Goal: Task Accomplishment & Management: Complete application form

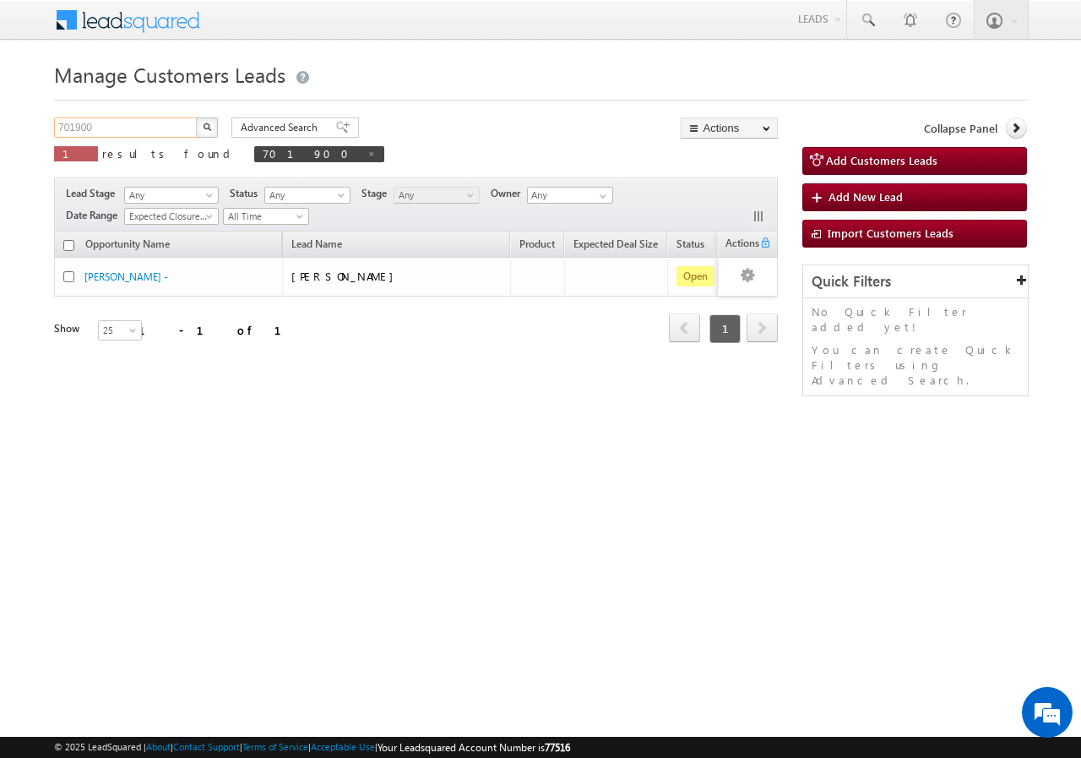
click at [164, 123] on input "701900" at bounding box center [126, 127] width 144 height 20
type input "7"
paste input "767383"
type input "767383"
click at [196, 117] on button "button" at bounding box center [207, 127] width 22 height 20
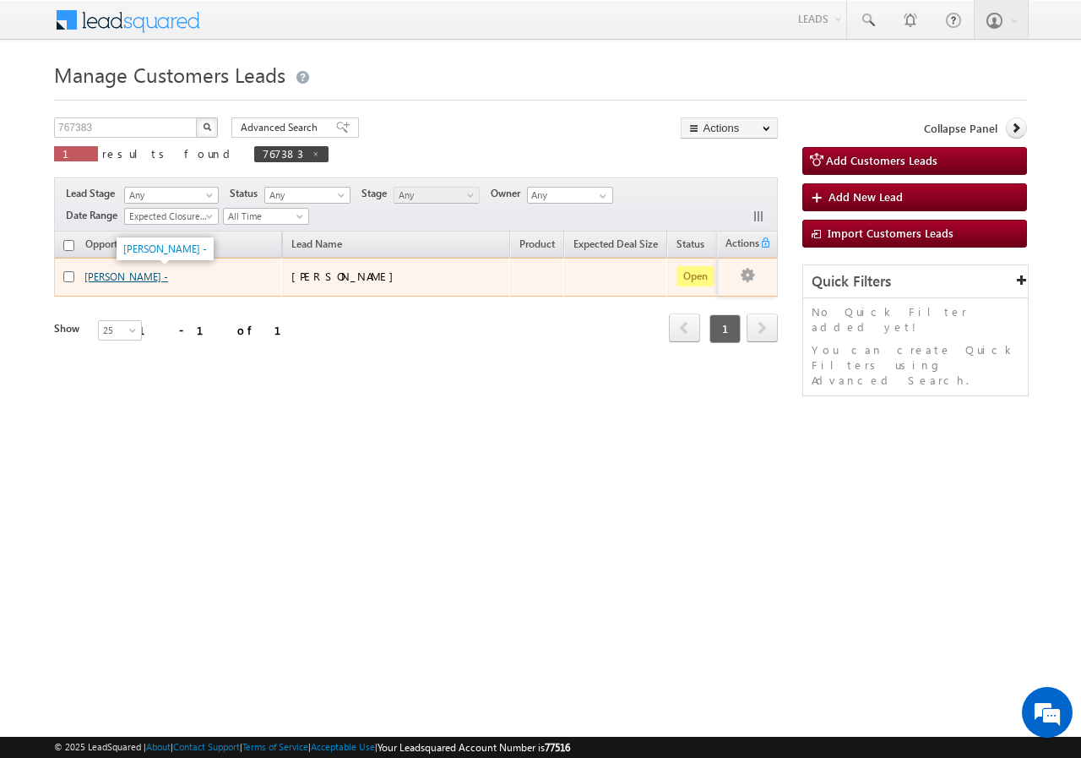
click at [102, 275] on link "Puspendra Khadiya -" at bounding box center [126, 276] width 84 height 13
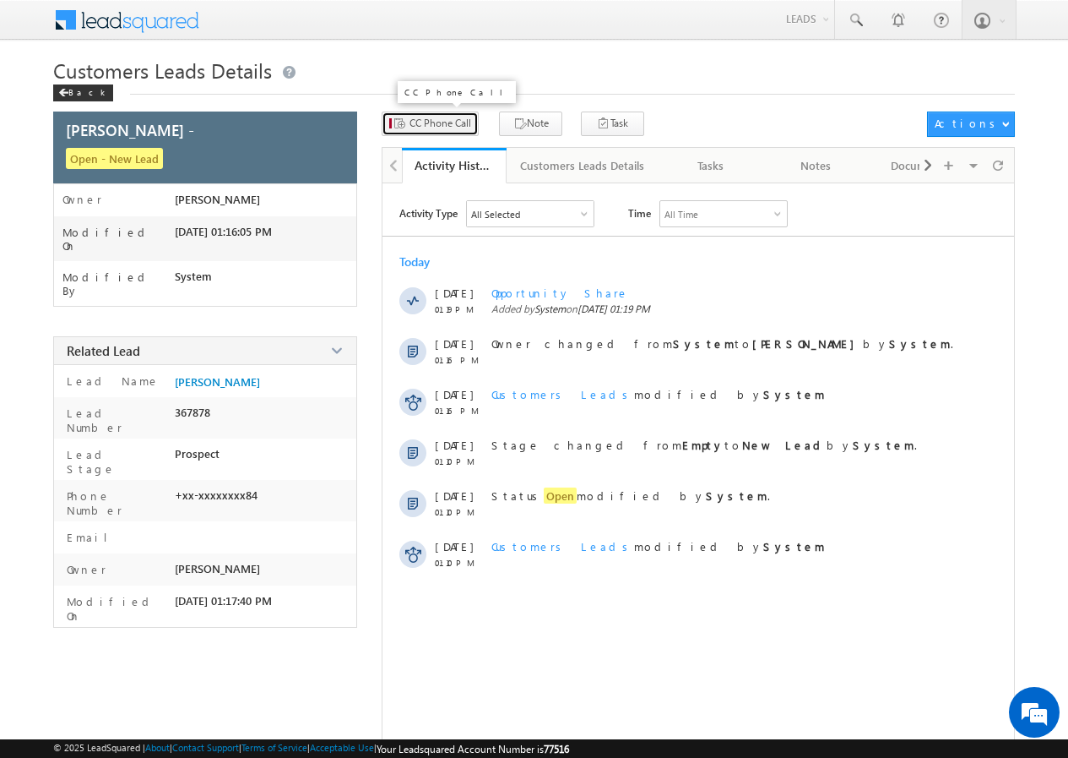
click at [429, 125] on span "CC Phone Call" at bounding box center [441, 123] width 62 height 15
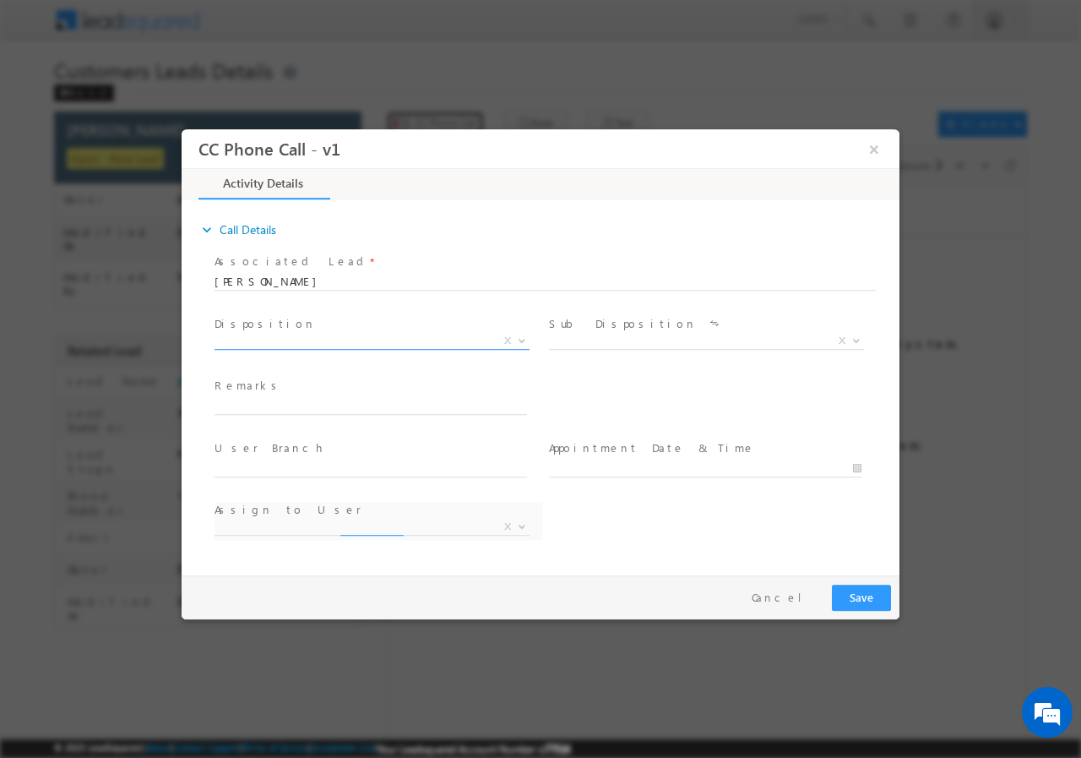
select select "[EMAIL_ADDRESS][DOMAIN_NAME]"
click at [518, 339] on b at bounding box center [522, 339] width 10 height 6
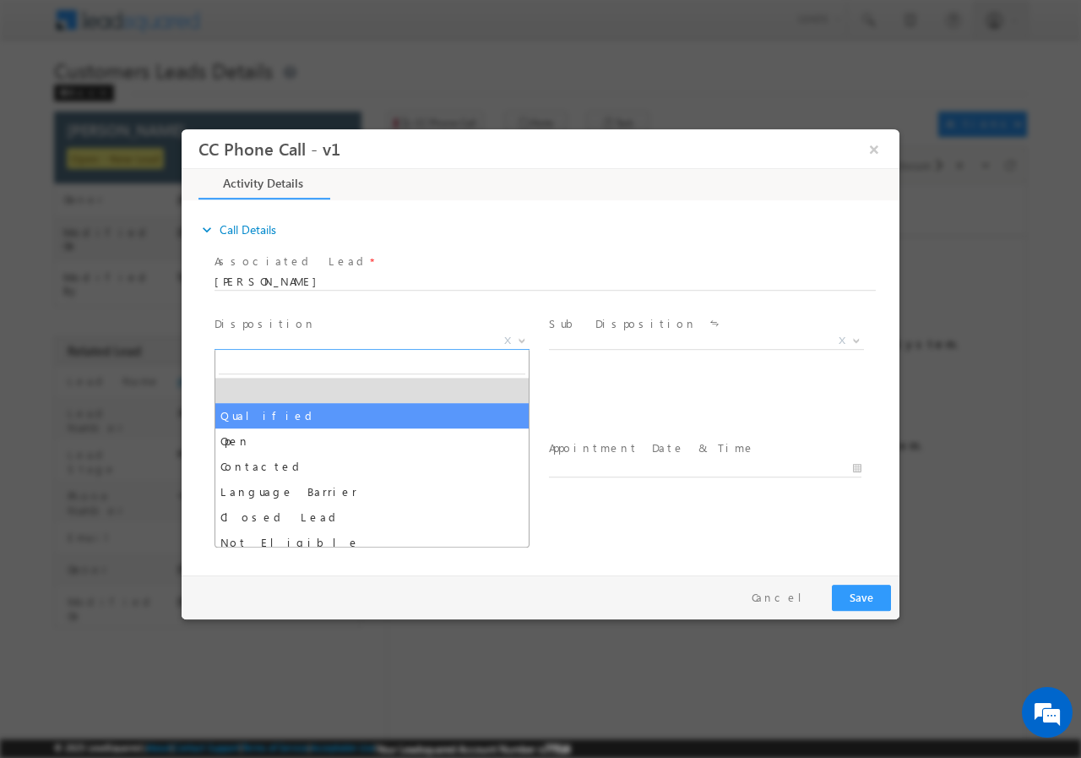
select select "Qualified"
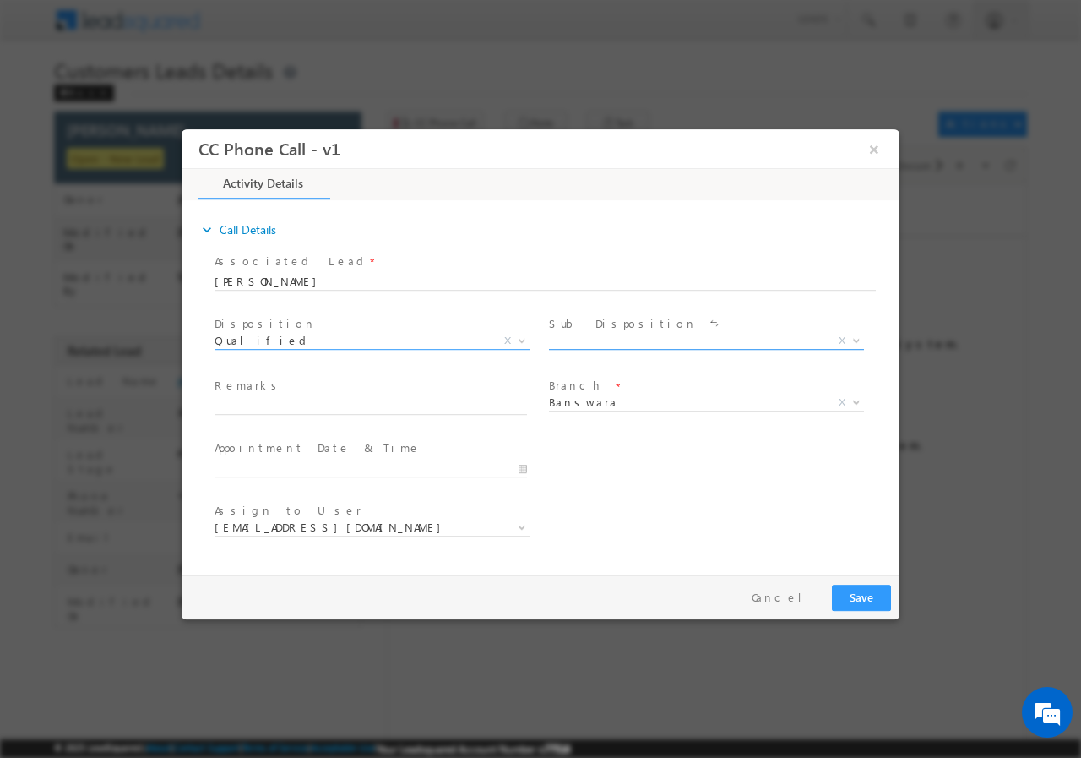
click at [856, 342] on span at bounding box center [854, 340] width 17 height 22
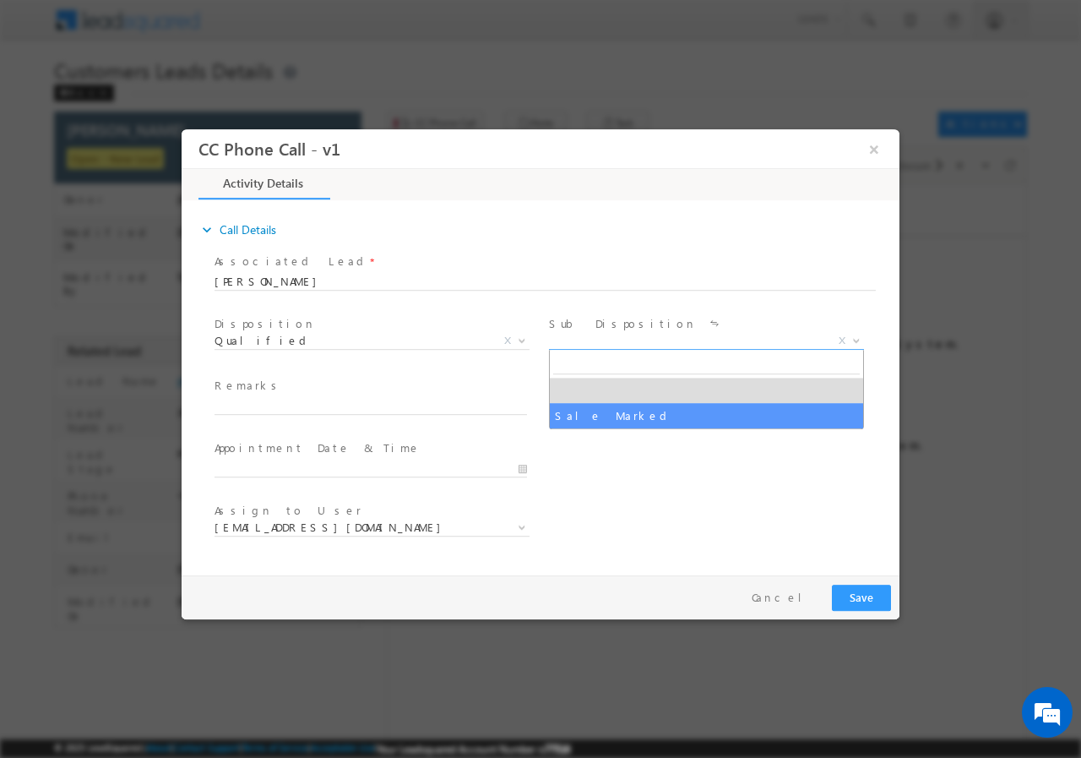
drag, startPoint x: 633, startPoint y: 412, endPoint x: 621, endPoint y: 417, distance: 13.6
select select "Sale Marked"
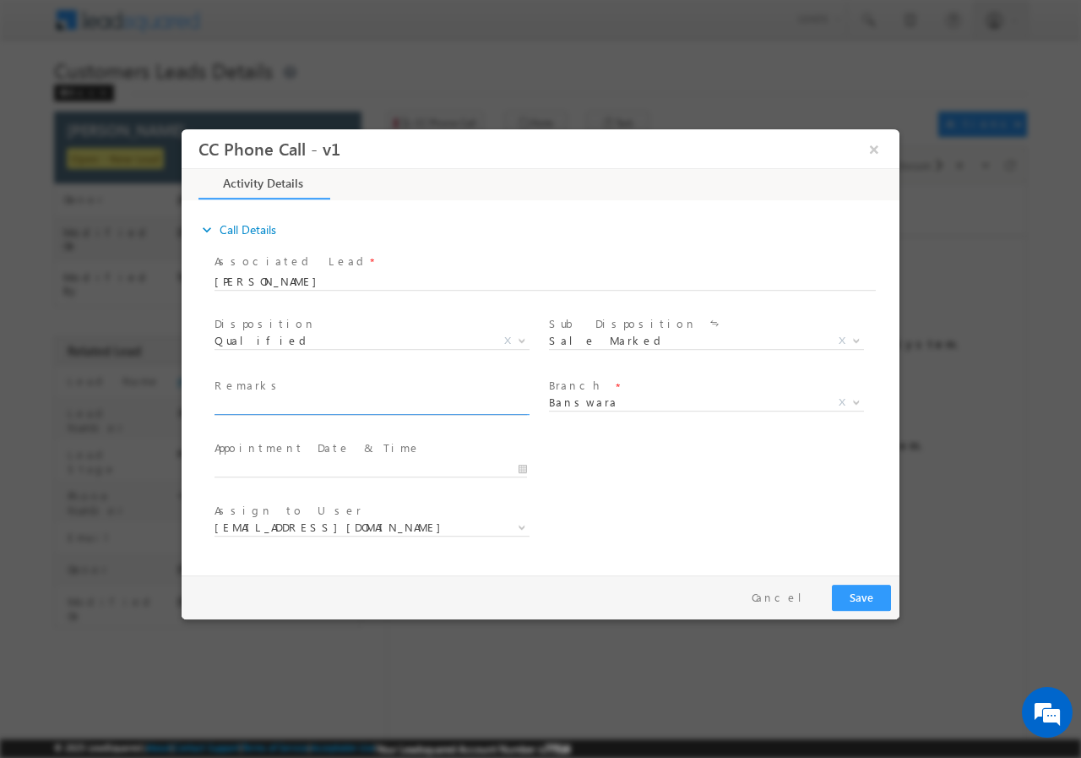
click at [247, 402] on input "text" at bounding box center [371, 405] width 312 height 17
paste input "MOB - 7568463284 /Campaign - VB_Know_More / Unique ID -767383 / [PERSON_NAME]/A…"
click at [269, 405] on input "MOB - 7568463284 /Campaign - VB_Know_More / Unique ID -767383 / [PERSON_NAME]/A…" at bounding box center [371, 405] width 312 height 17
type input "MOB - 7568463284 /Campaign - VB_Know_More / Unique ID -767383 / [PERSON_NAME]/A…"
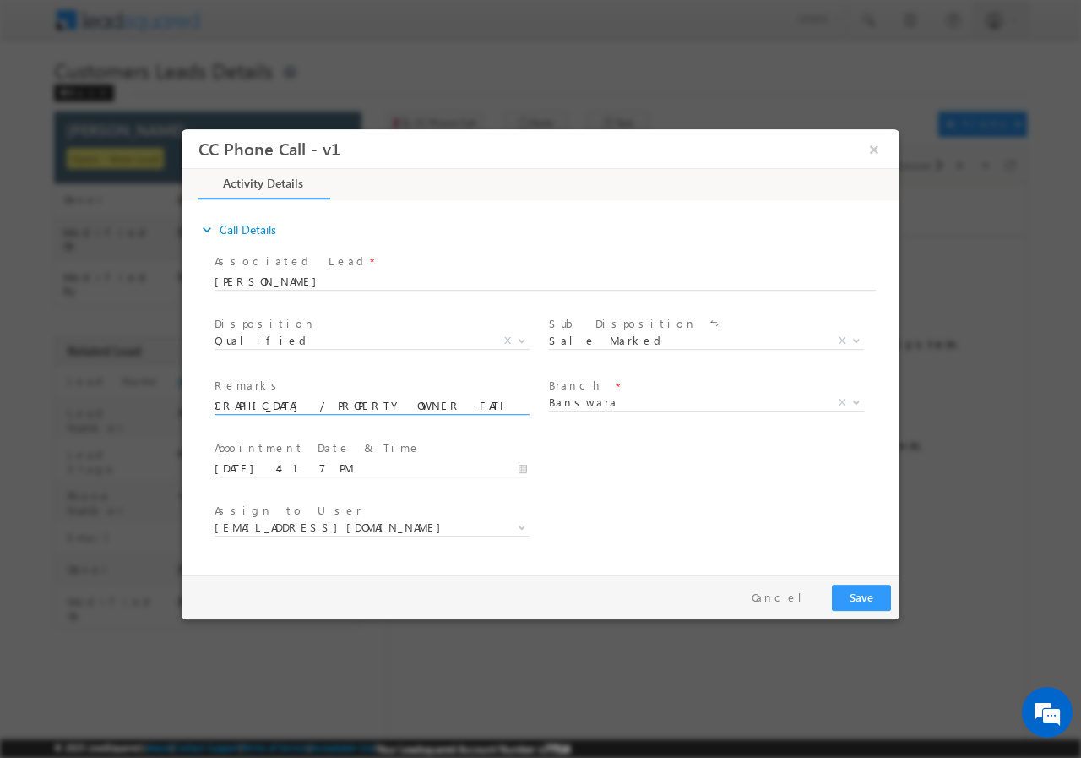
click at [525, 464] on input "[DATE] 4:17 PM" at bounding box center [371, 467] width 312 height 17
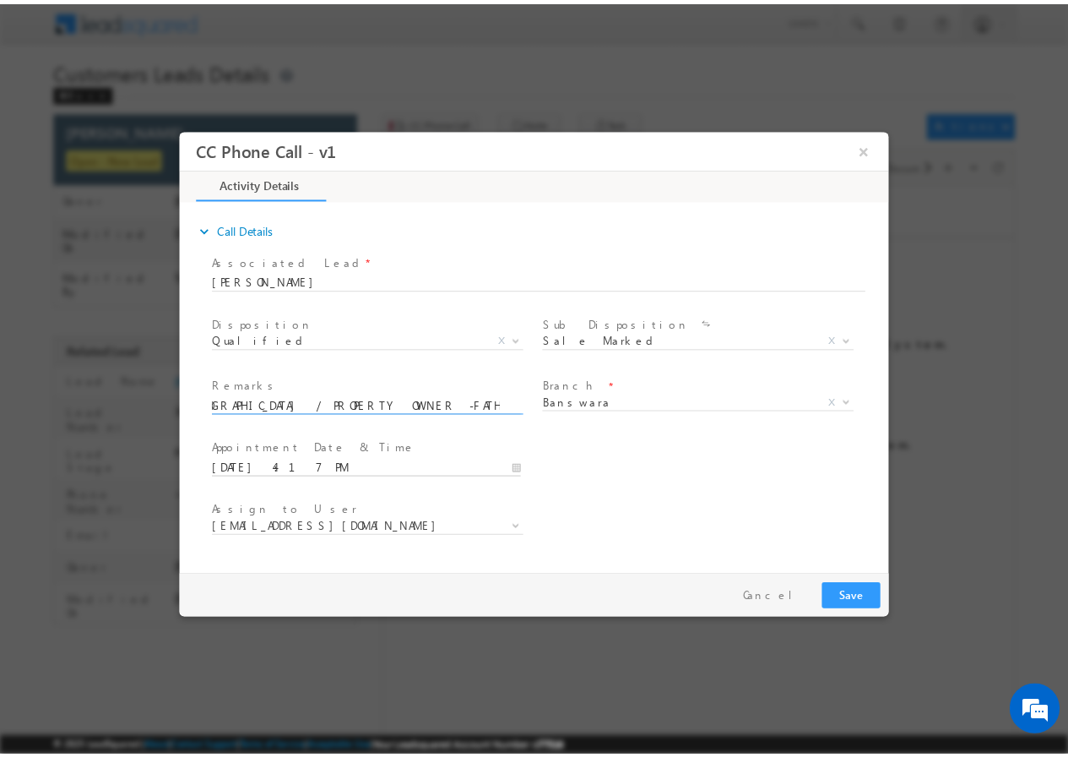
scroll to position [0, 0]
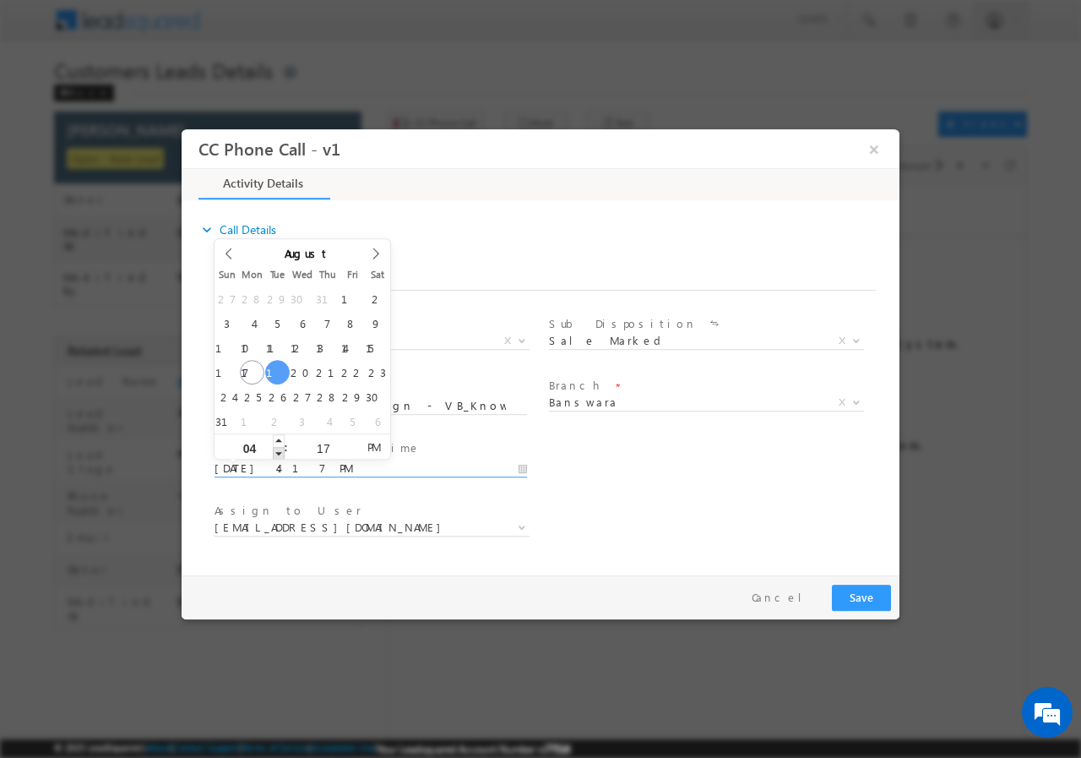
type input "[DATE] 3:17 PM"
type input "03"
click at [280, 450] on span at bounding box center [279, 452] width 12 height 13
type input "[DATE] 2:17 PM"
type input "02"
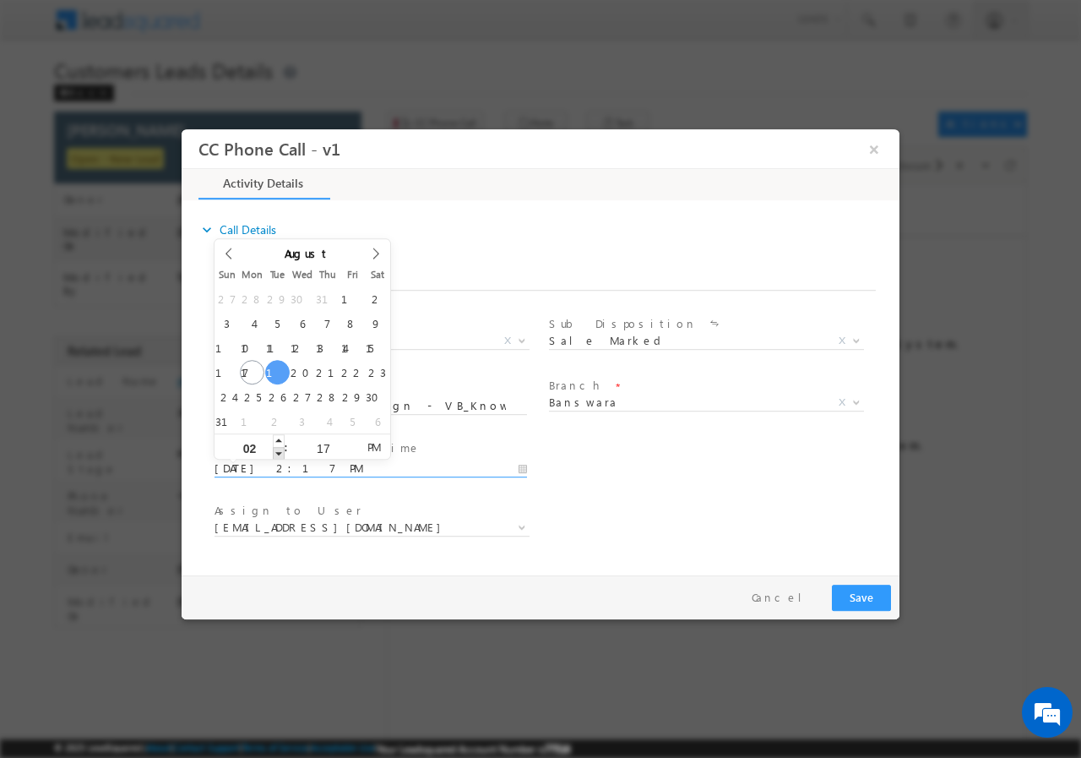
click at [280, 450] on span at bounding box center [279, 452] width 12 height 13
type input "[DATE] 1:17 PM"
type input "01"
click at [280, 450] on span at bounding box center [279, 452] width 12 height 13
type input "[DATE] 1:16 PM"
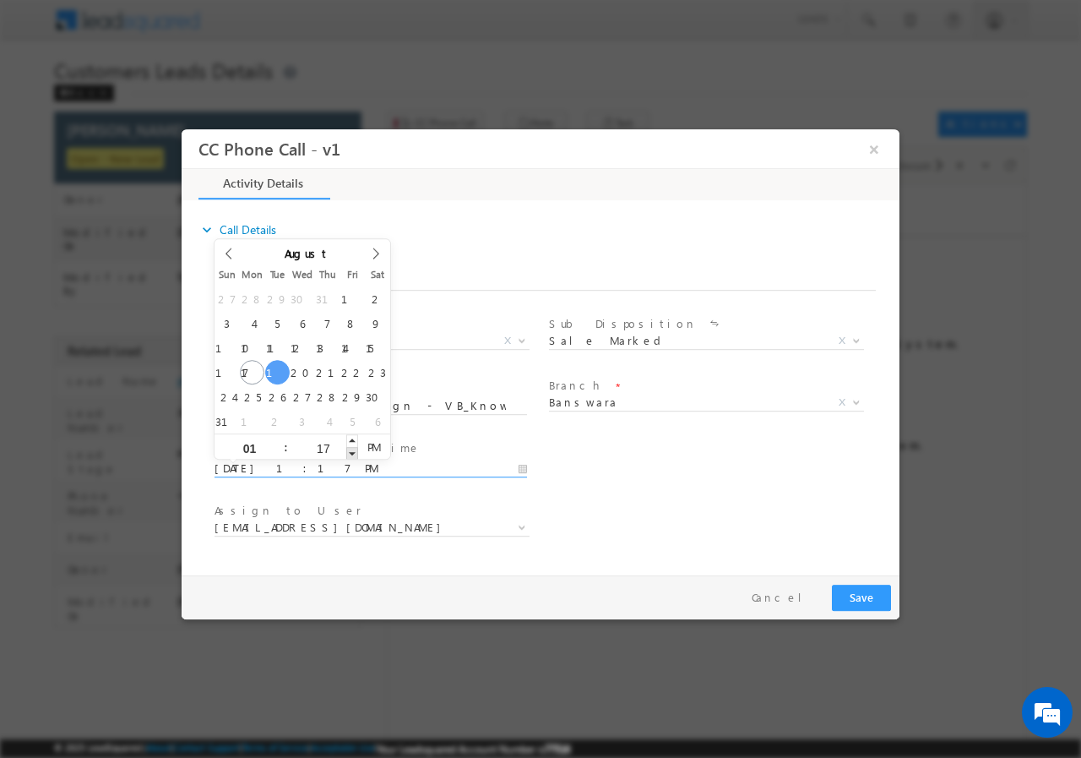
type input "16"
click at [352, 454] on span at bounding box center [352, 452] width 12 height 13
type input "[DATE] 1:15 PM"
type input "15"
click at [352, 454] on span at bounding box center [352, 452] width 12 height 13
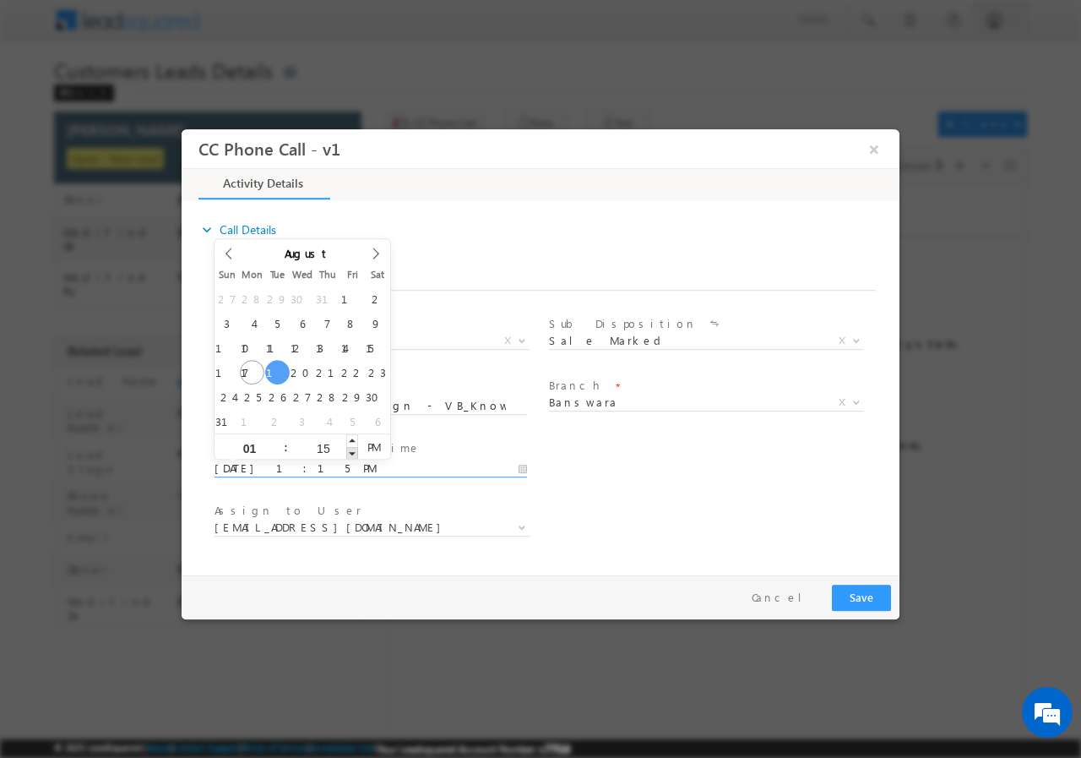
type input "[DATE] 1:14 PM"
type input "14"
click at [351, 454] on span at bounding box center [352, 452] width 12 height 13
type input "[DATE] 1:13 PM"
type input "13"
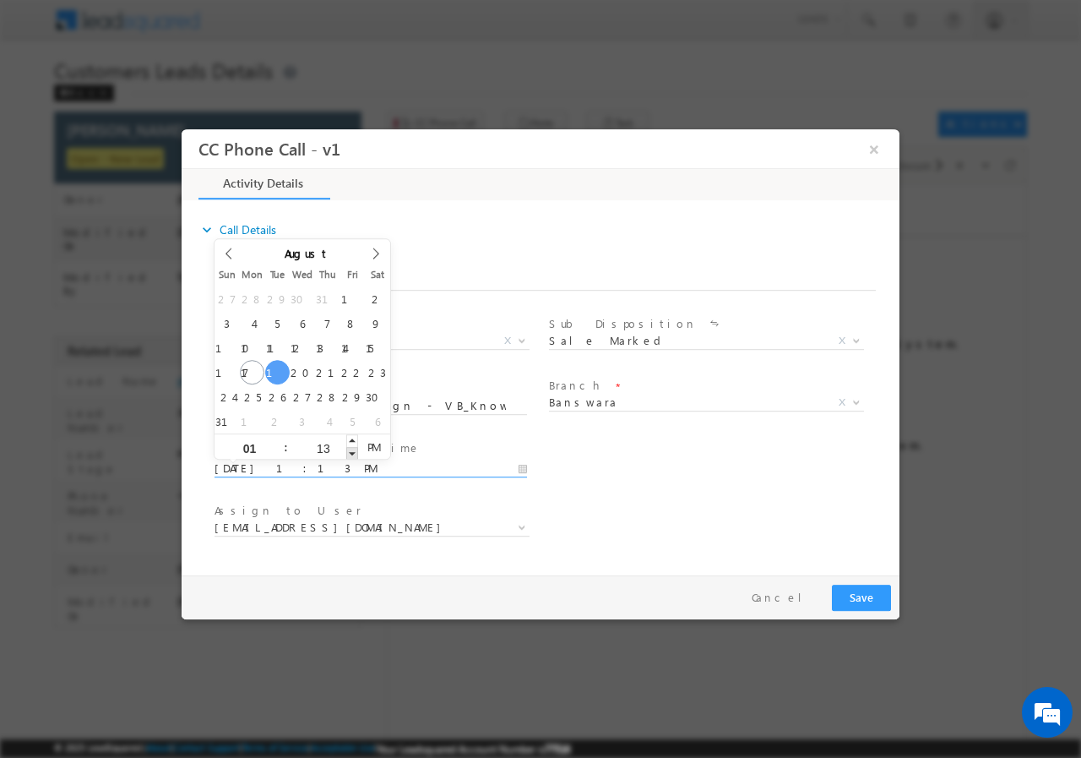
click at [351, 454] on span at bounding box center [352, 452] width 12 height 13
type input "[DATE] 1:12 PM"
type input "12"
click at [350, 454] on span at bounding box center [352, 452] width 12 height 13
type input "[DATE] 1:11 PM"
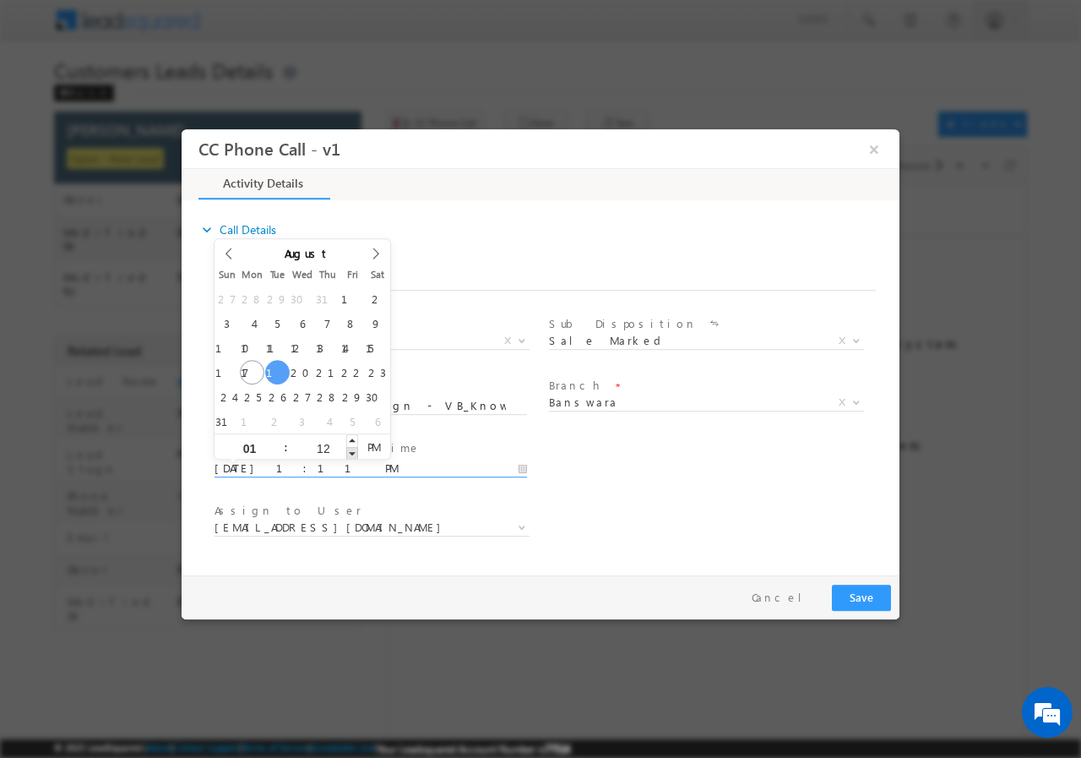
type input "11"
click at [350, 453] on span at bounding box center [352, 452] width 12 height 13
type input "[DATE] 1:10 PM"
type input "10"
click at [350, 453] on span at bounding box center [352, 452] width 12 height 13
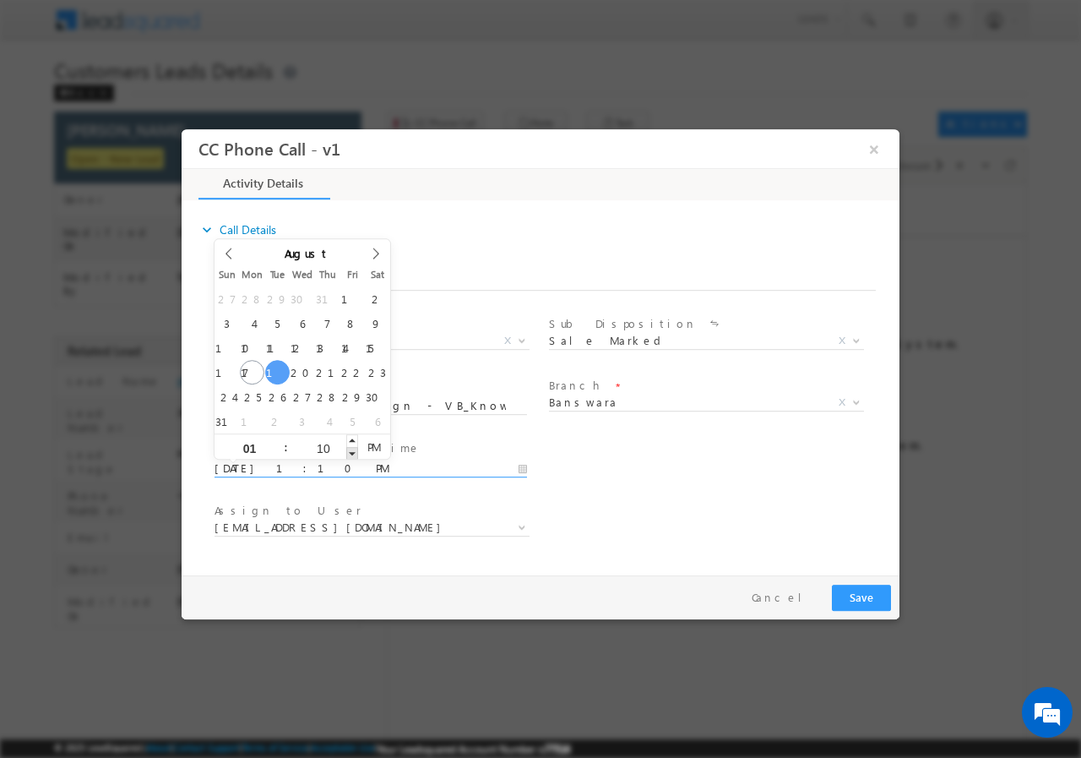
type input "[DATE] 1:09 PM"
type input "09"
click at [350, 453] on span at bounding box center [352, 452] width 12 height 13
type input "[DATE] 1:08 PM"
type input "08"
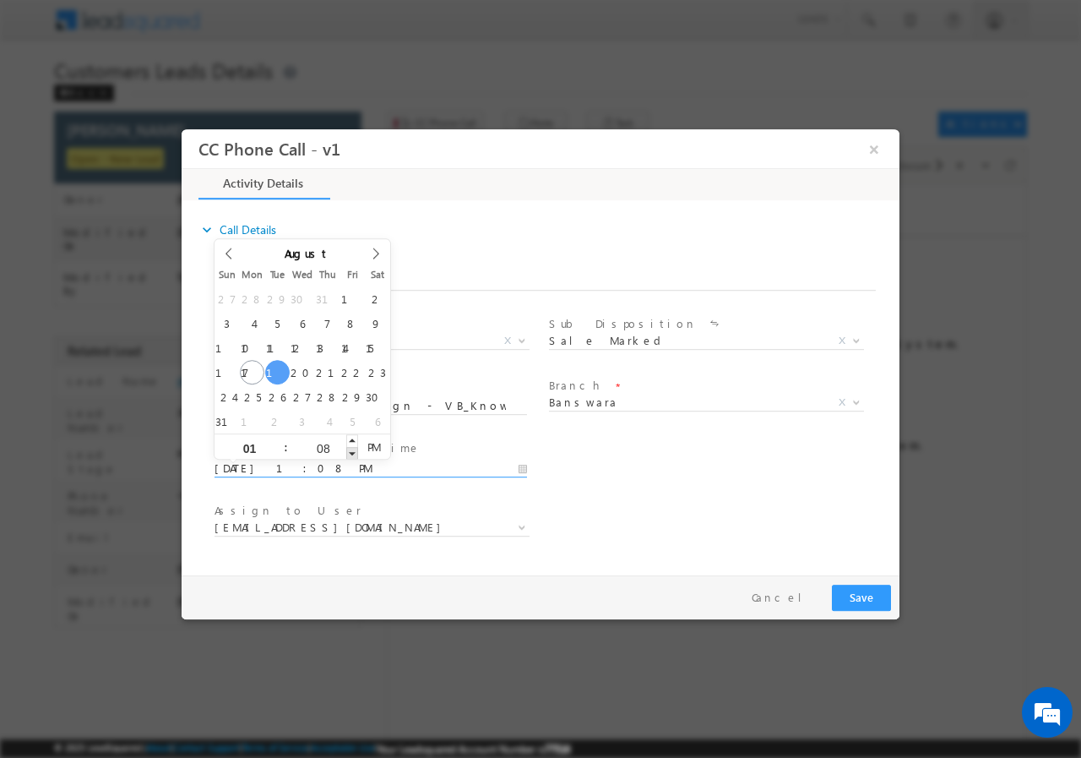
click at [350, 453] on span at bounding box center [352, 452] width 12 height 13
type input "[DATE] 1:07 PM"
type input "07"
click at [350, 453] on span at bounding box center [352, 452] width 12 height 13
type input "[DATE] 1:06 PM"
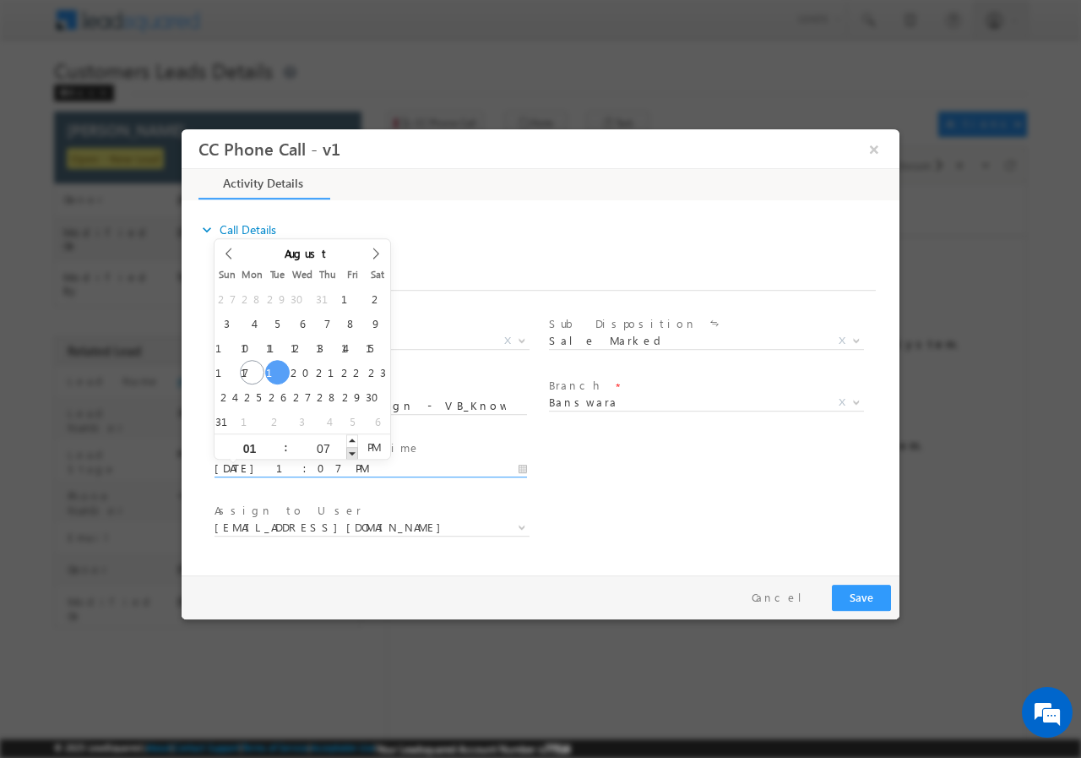
type input "06"
click at [350, 453] on span at bounding box center [352, 452] width 12 height 13
type input "[DATE] 1:05 PM"
type input "05"
click at [350, 453] on span at bounding box center [352, 452] width 12 height 13
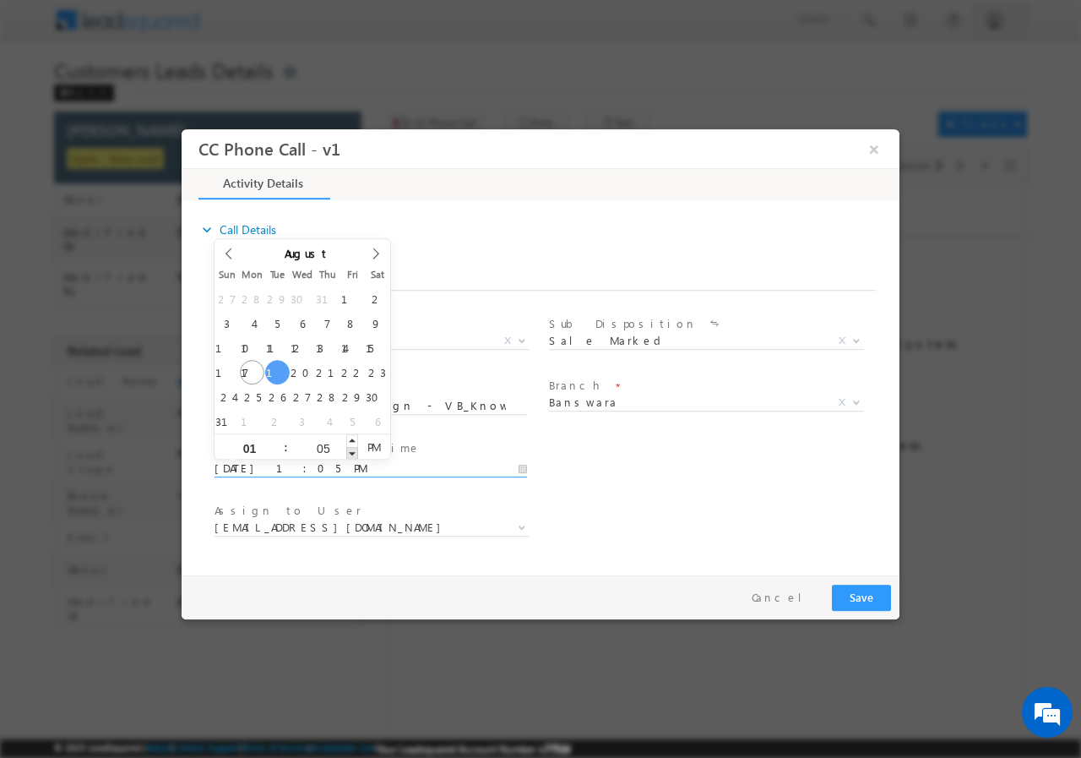
type input "[DATE] 1:04 PM"
type input "04"
click at [350, 452] on span at bounding box center [352, 452] width 12 height 13
type input "[DATE] 1:03 PM"
type input "03"
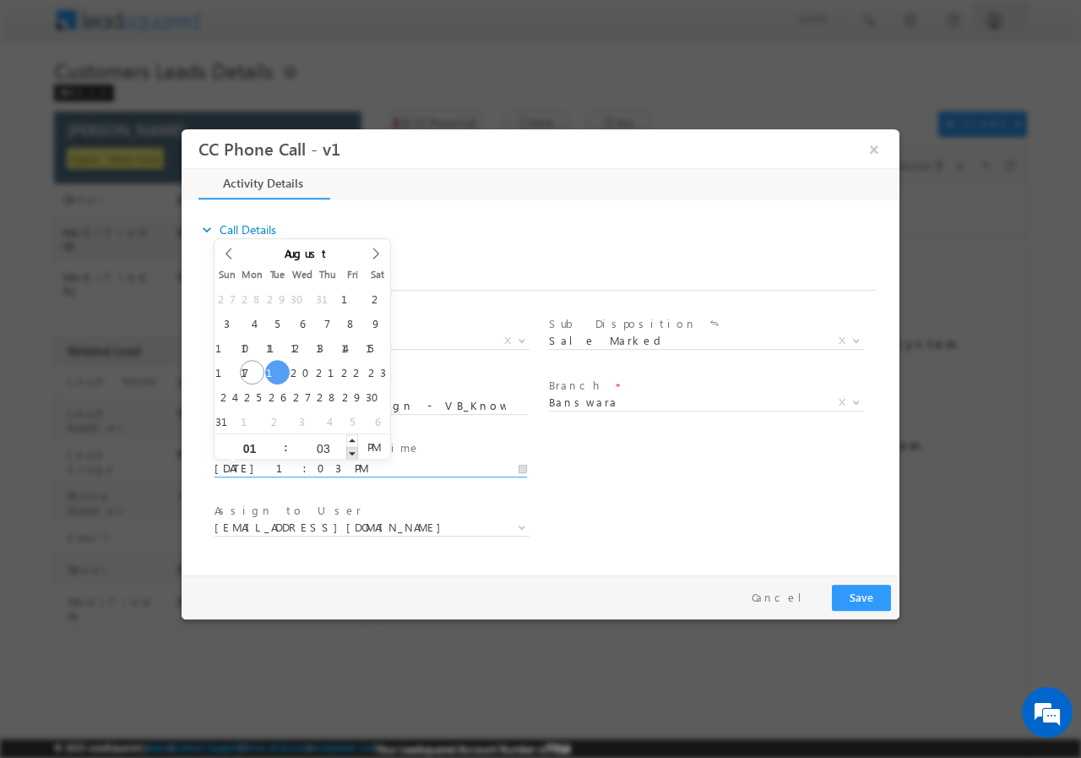
click at [350, 451] on span at bounding box center [352, 452] width 12 height 13
type input "[DATE] 1:02 PM"
type input "02"
click at [350, 451] on span at bounding box center [352, 452] width 12 height 13
type input "[DATE] 1:01 PM"
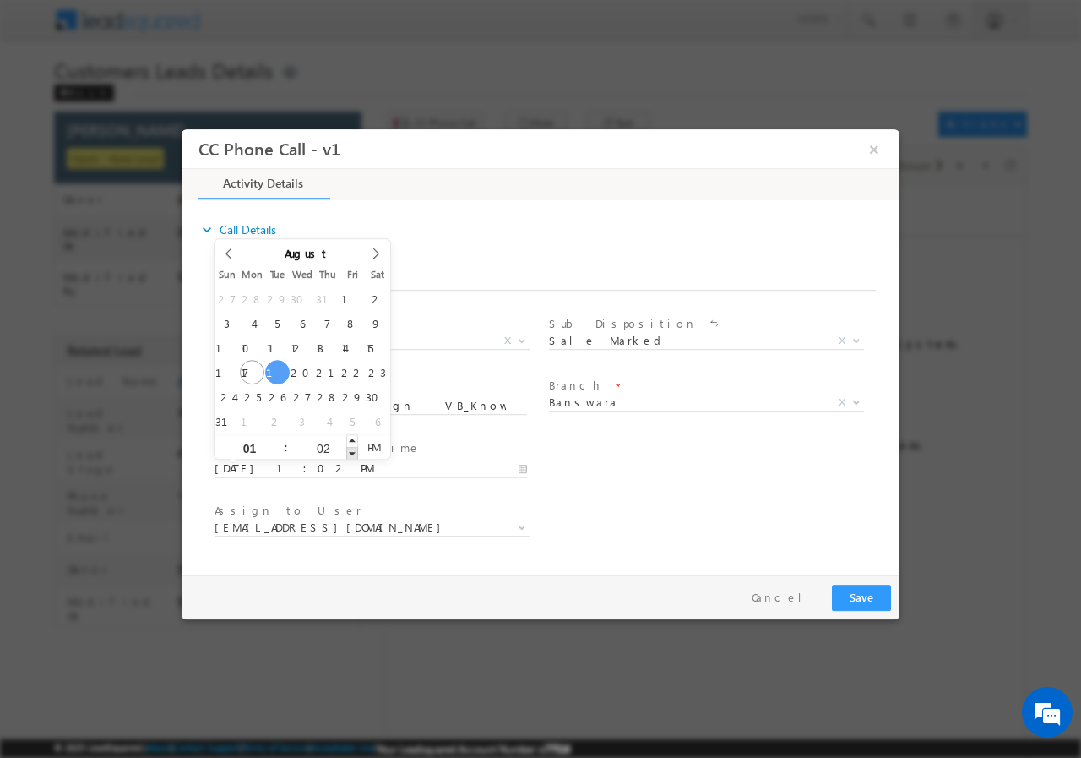
type input "01"
click at [350, 451] on span at bounding box center [352, 452] width 12 height 13
type input "[DATE] 1:00 PM"
type input "00"
click at [350, 451] on span at bounding box center [352, 452] width 12 height 13
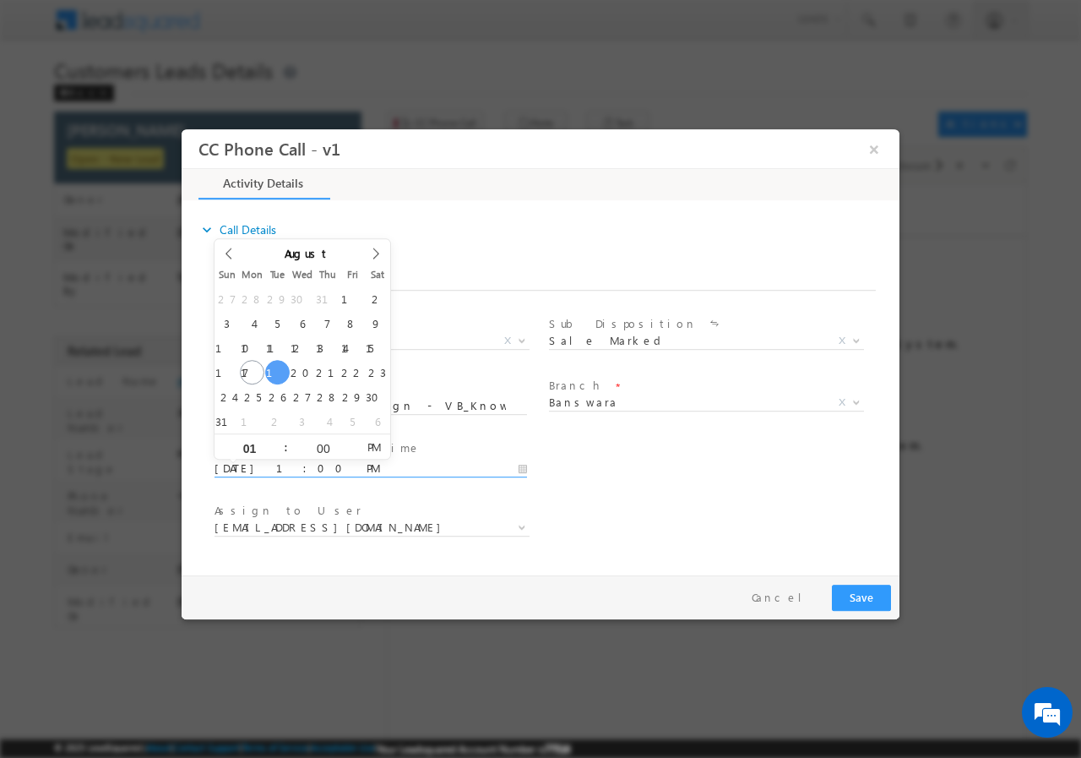
click at [633, 467] on div "User Branch * Appointment Date & Time * [DATE] 1:00 PM" at bounding box center [555, 466] width 688 height 62
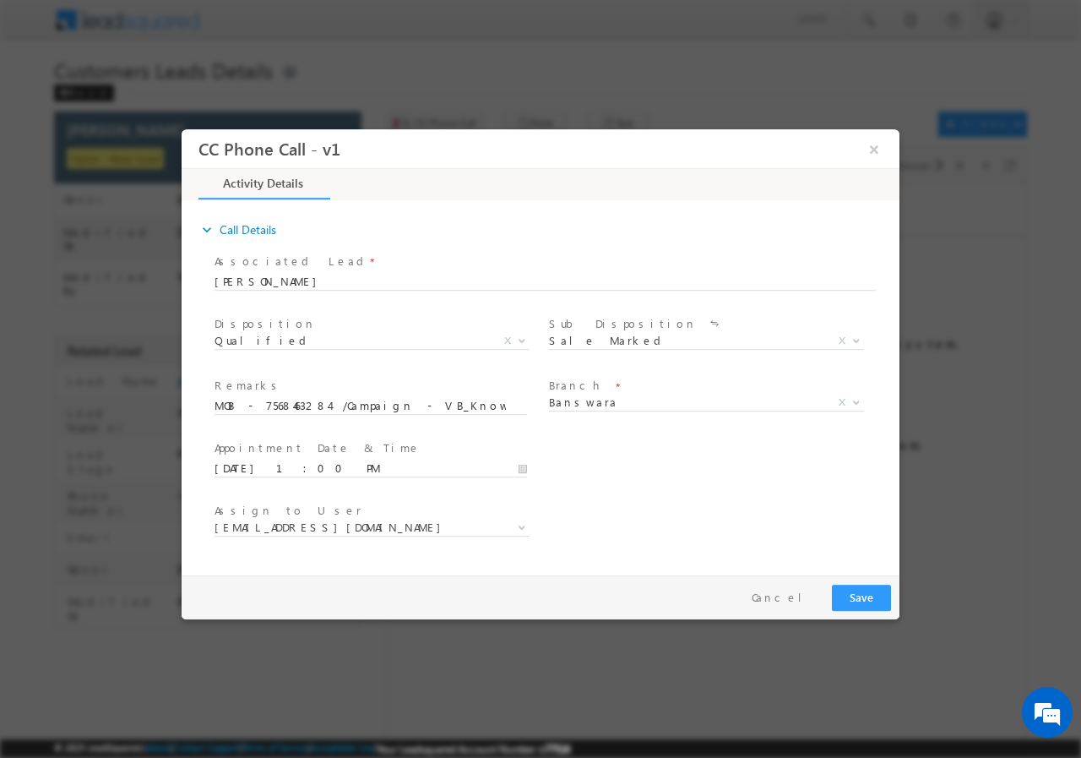
click at [483, 514] on span "Assign to User *" at bounding box center [371, 510] width 312 height 19
click at [521, 525] on b at bounding box center [522, 526] width 10 height 6
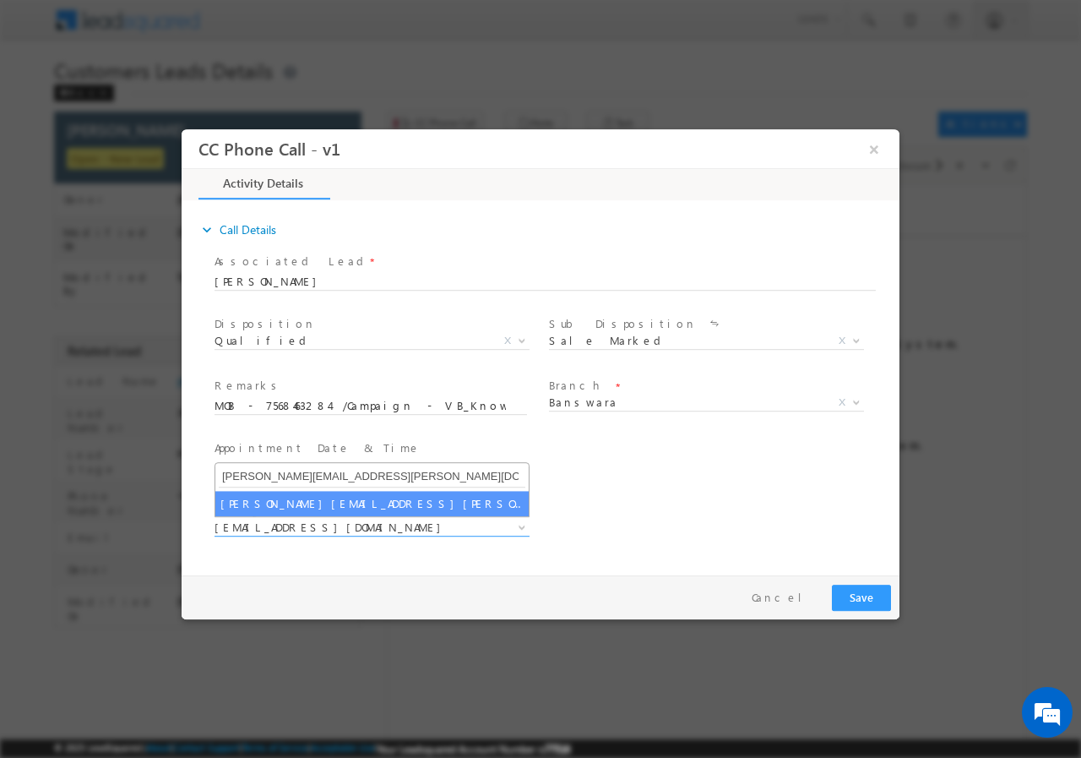
type input "[PERSON_NAME][EMAIL_ADDRESS][PERSON_NAME][DOMAIN_NAME]"
select select "[PERSON_NAME][EMAIL_ADDRESS][PERSON_NAME][DOMAIN_NAME]"
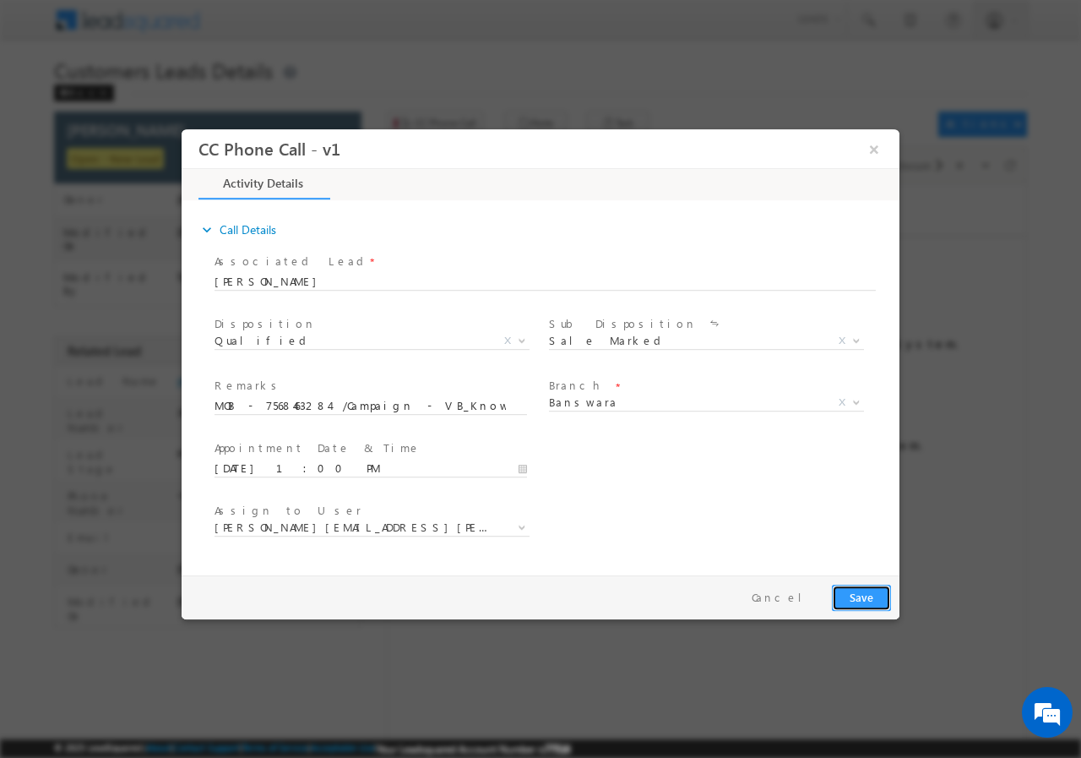
click at [867, 595] on button "Save" at bounding box center [861, 597] width 59 height 26
